Goal: Task Accomplishment & Management: Complete application form

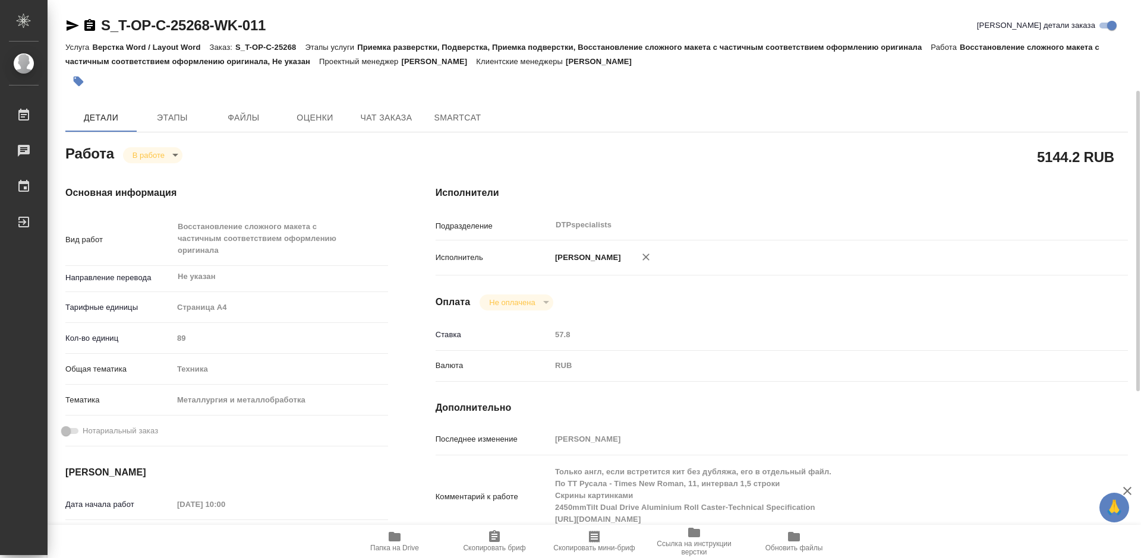
scroll to position [59, 0]
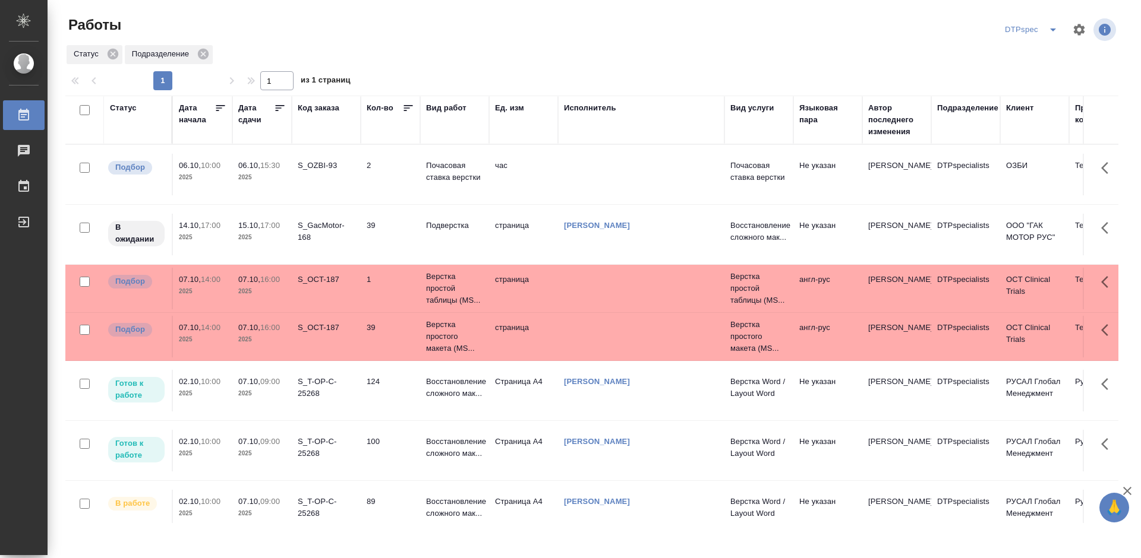
click at [277, 107] on icon at bounding box center [280, 108] width 12 height 12
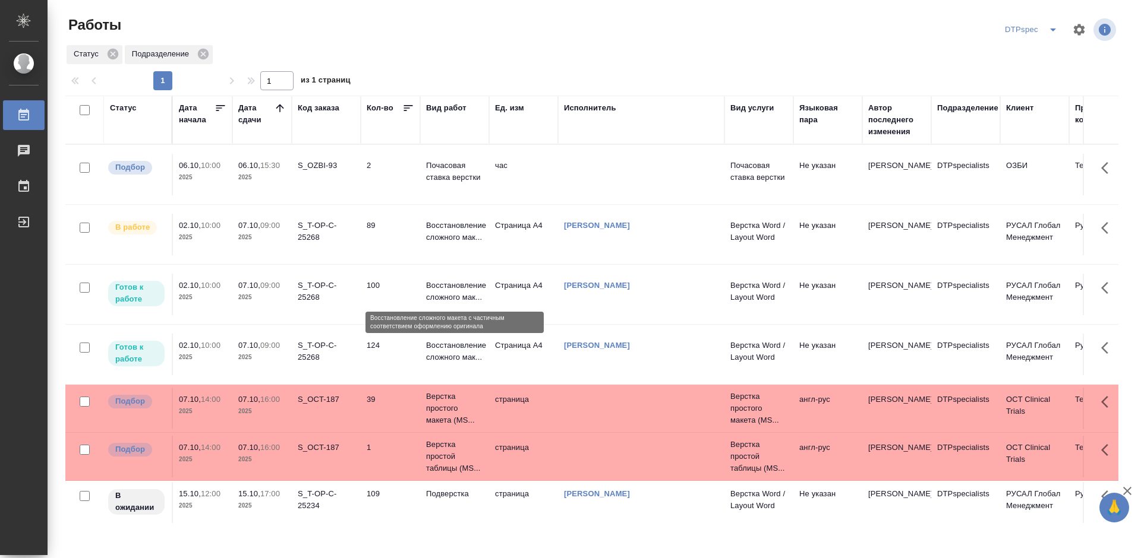
click at [452, 291] on p "Восстановление сложного мак..." at bounding box center [454, 292] width 57 height 24
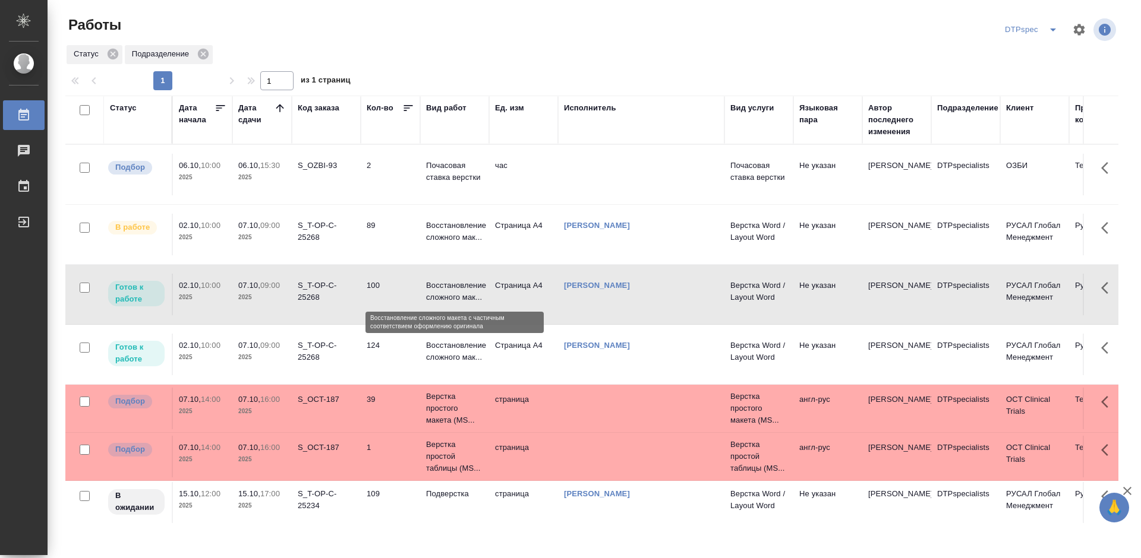
click at [452, 291] on p "Восстановление сложного мак..." at bounding box center [454, 292] width 57 height 24
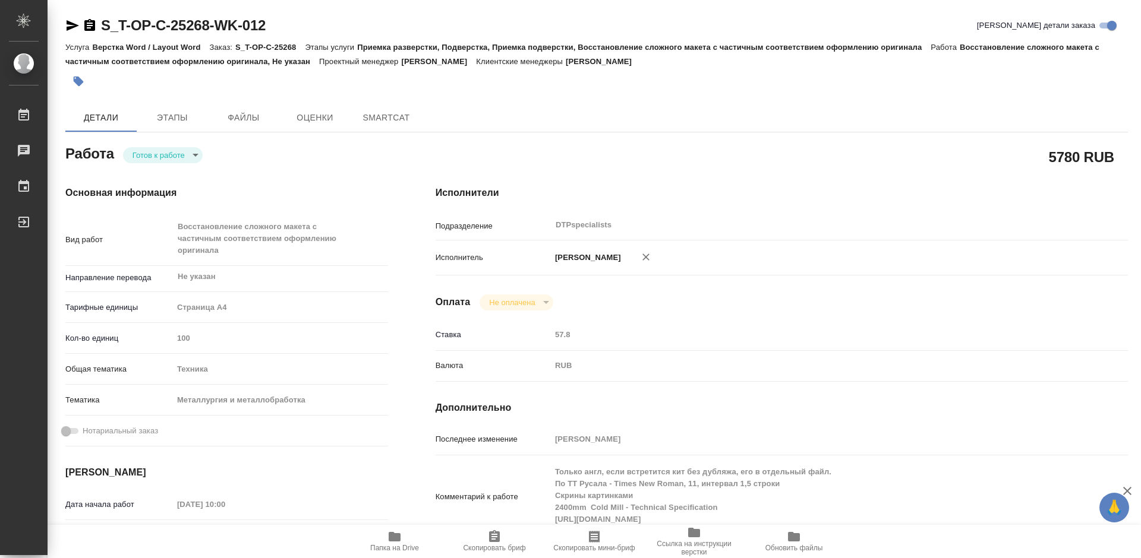
type textarea "x"
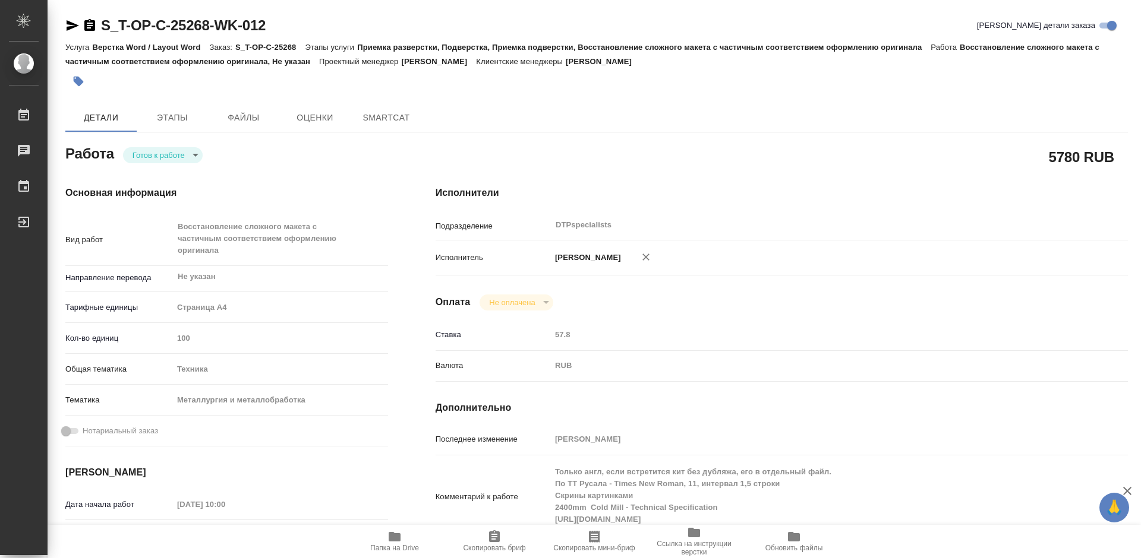
type textarea "x"
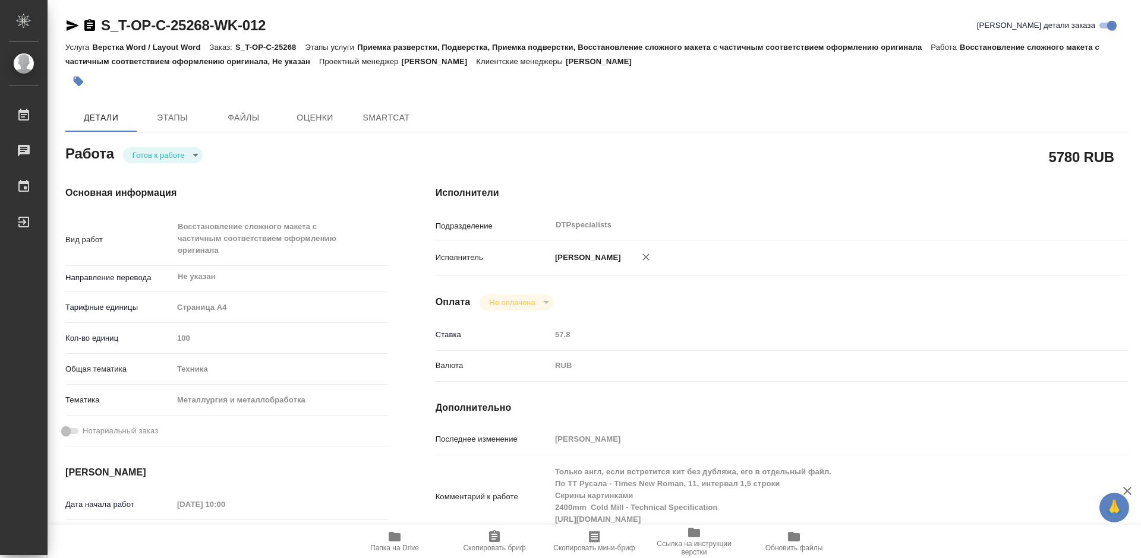
type textarea "x"
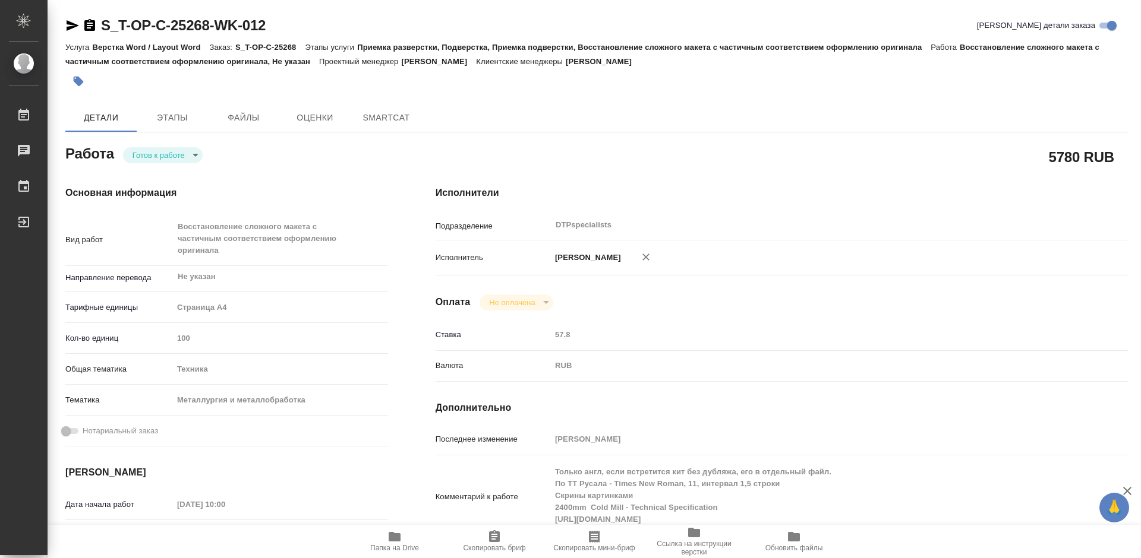
click at [165, 159] on body "🙏 .cls-1 fill:#fff; AWATERA Работы Чаты График Выйти S_T-OP-C-25268-WK-012 Крат…" at bounding box center [570, 279] width 1141 height 558
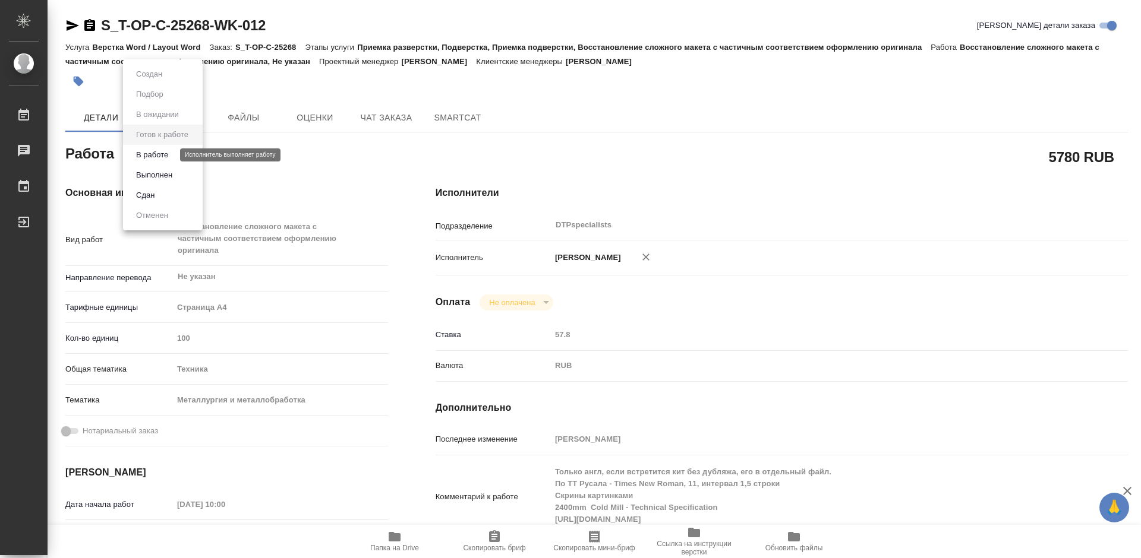
click at [162, 151] on button "В работе" at bounding box center [151, 155] width 39 height 13
type textarea "x"
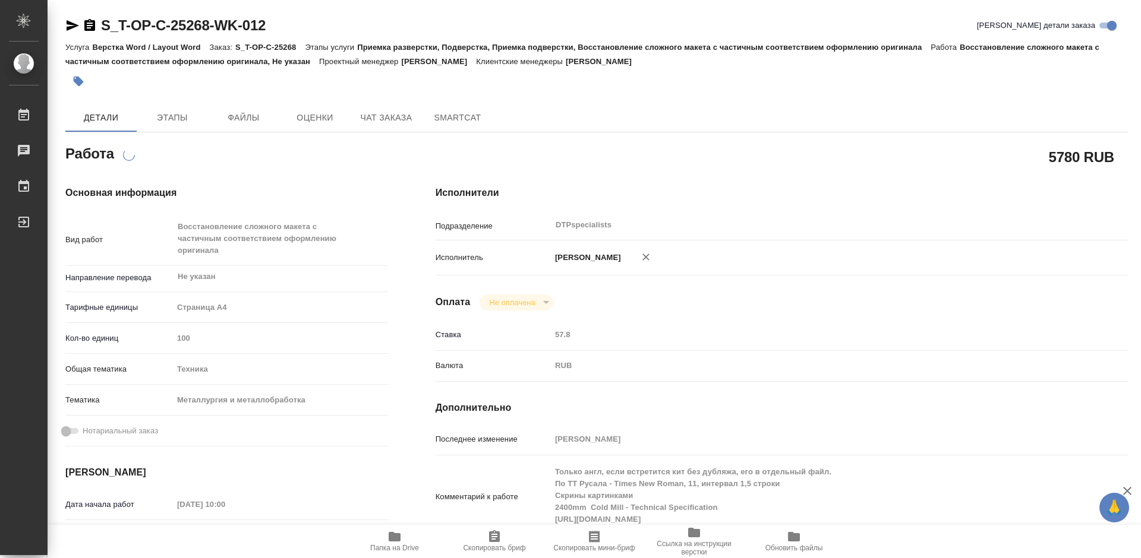
type textarea "x"
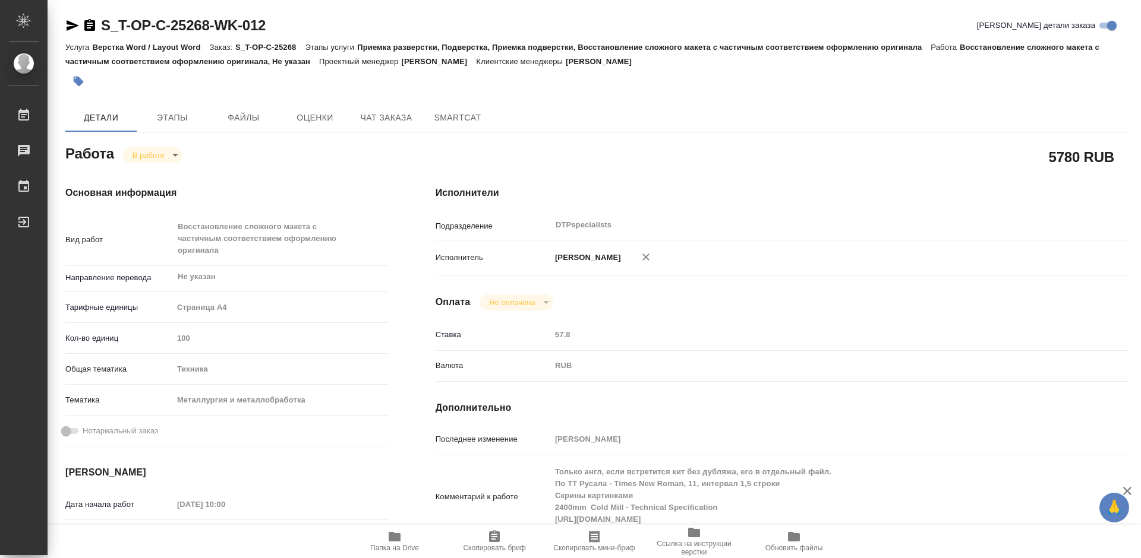
type textarea "x"
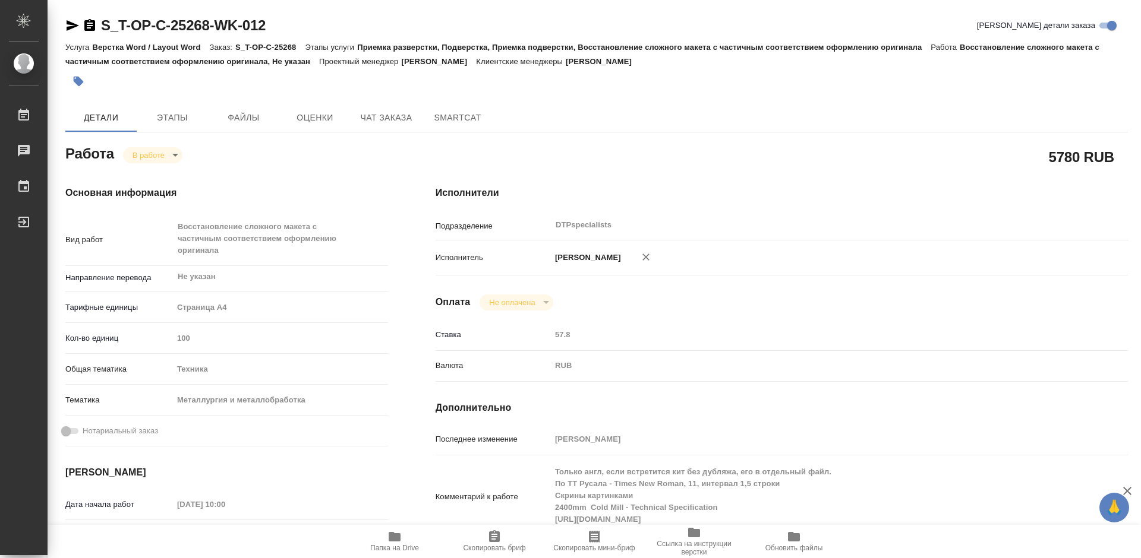
type textarea "x"
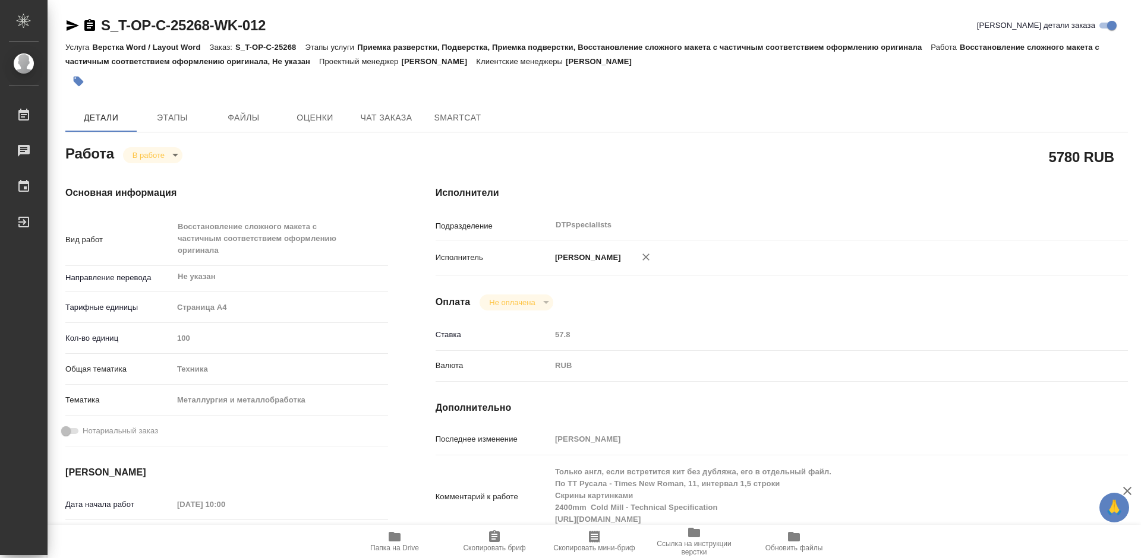
type textarea "x"
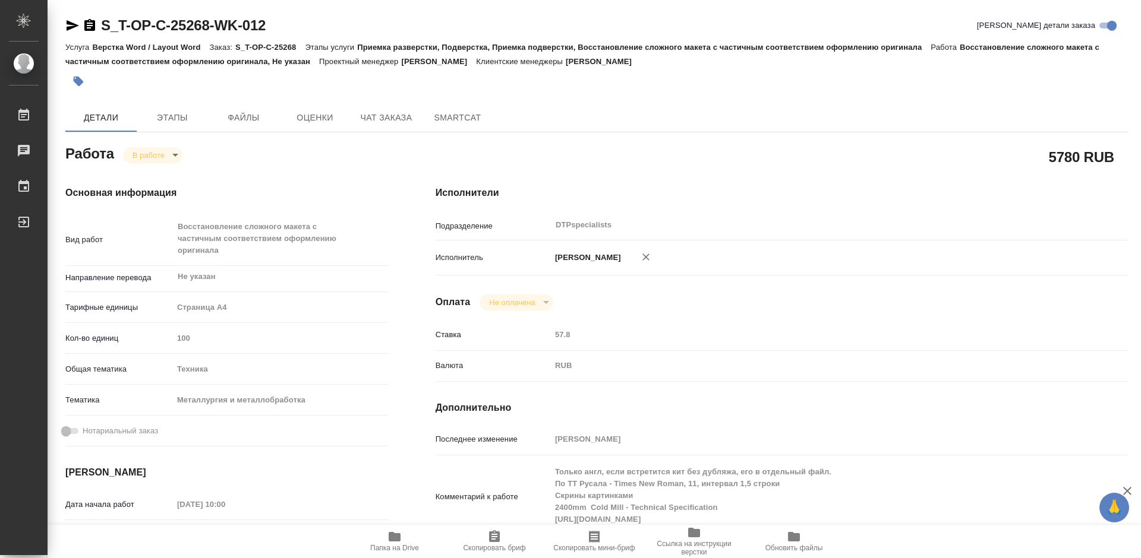
type textarea "x"
click at [87, 30] on icon "button" at bounding box center [89, 25] width 11 height 12
type textarea "x"
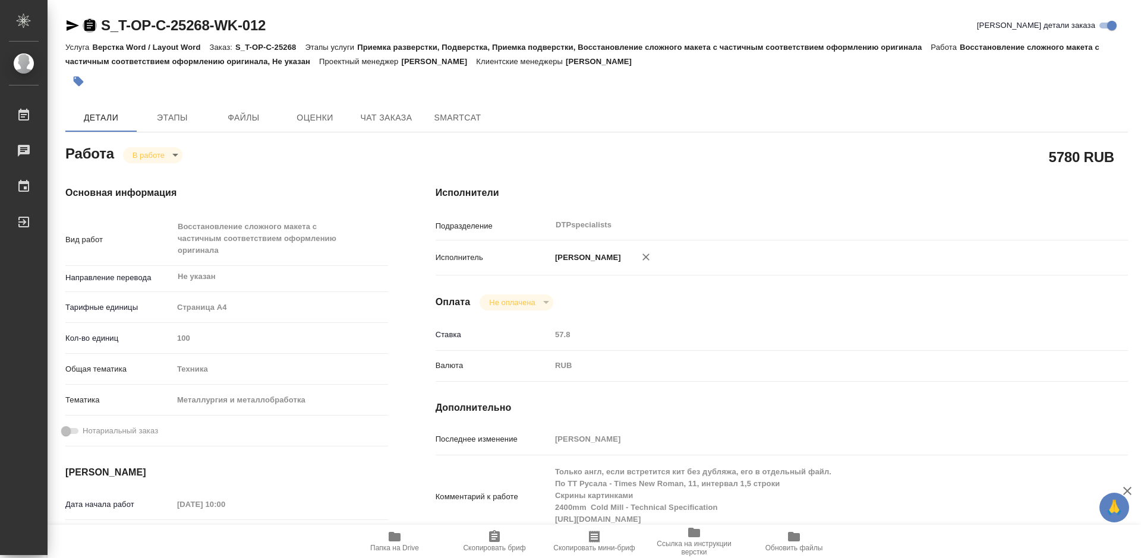
type textarea "x"
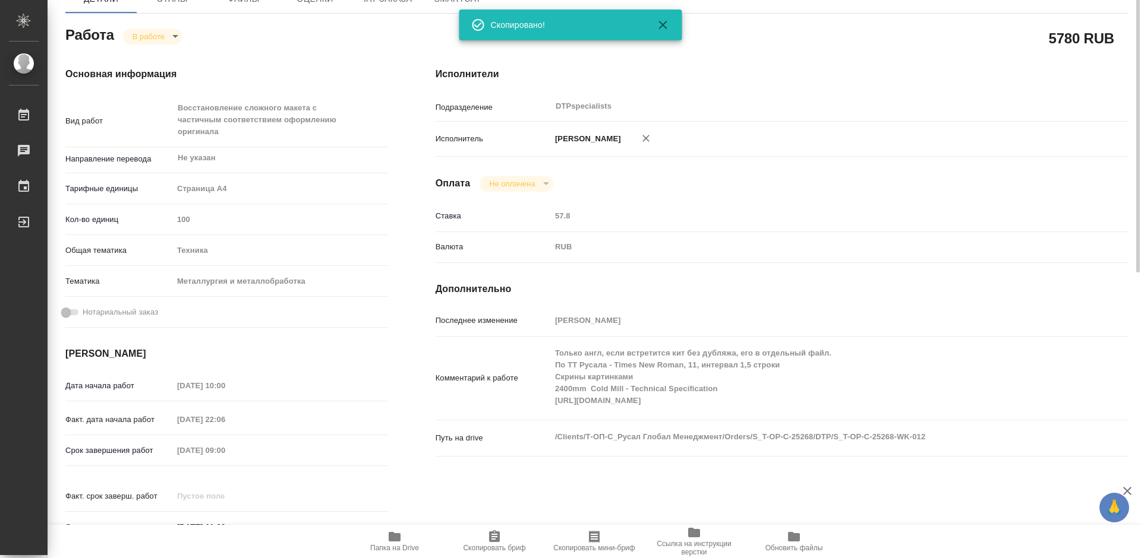
scroll to position [178, 0]
